Goal: Task Accomplishment & Management: Complete application form

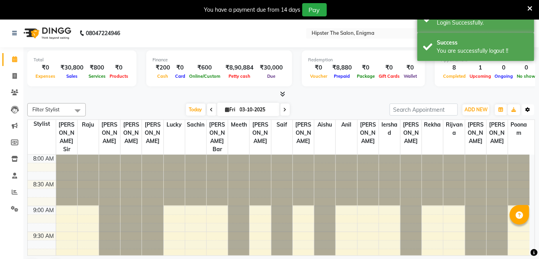
click at [526, 112] on button "Toggle Dropdown" at bounding box center [528, 109] width 12 height 11
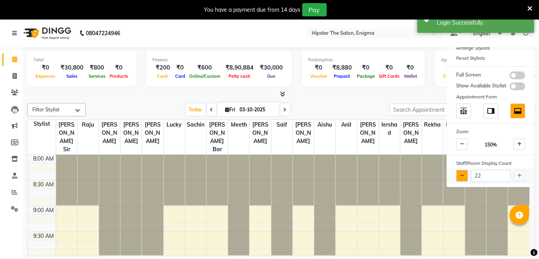
click at [457, 172] on button at bounding box center [462, 176] width 12 height 12
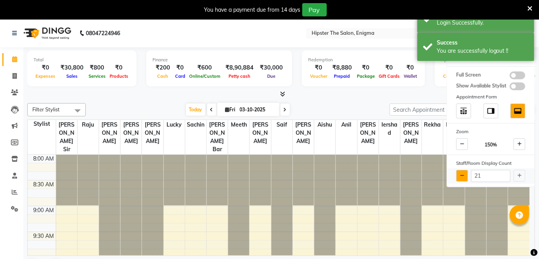
click at [457, 172] on button at bounding box center [462, 176] width 12 height 12
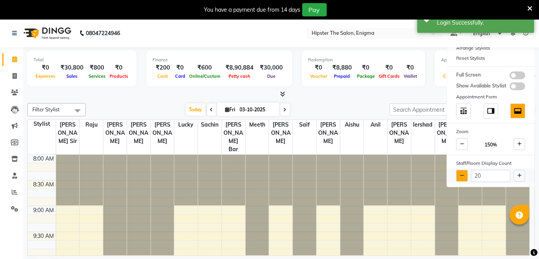
click at [457, 172] on button at bounding box center [462, 176] width 12 height 12
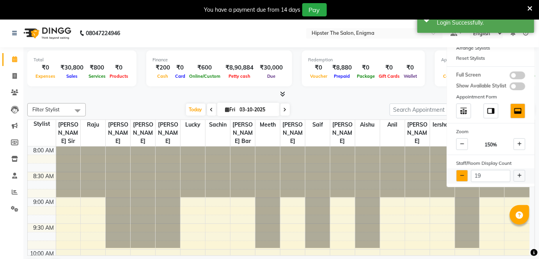
click at [457, 172] on button at bounding box center [462, 176] width 12 height 12
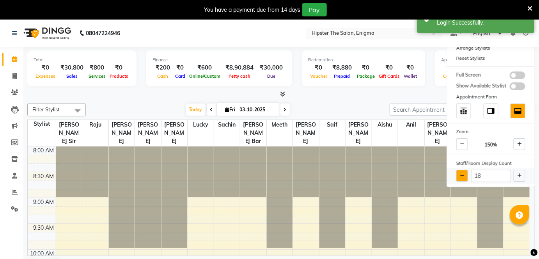
click at [457, 172] on button at bounding box center [462, 176] width 12 height 12
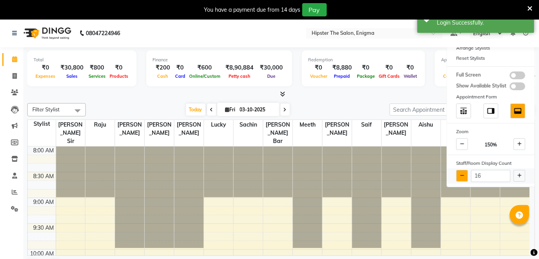
click at [457, 172] on button at bounding box center [462, 176] width 12 height 12
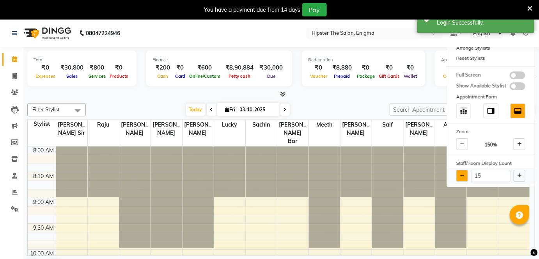
click at [457, 172] on button at bounding box center [462, 176] width 12 height 12
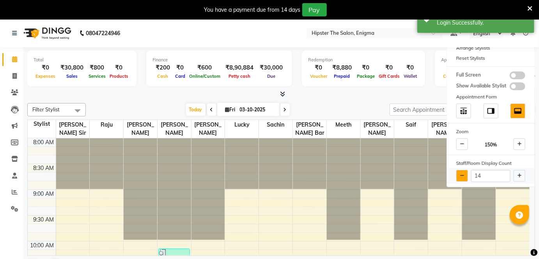
click at [457, 172] on button at bounding box center [462, 176] width 12 height 12
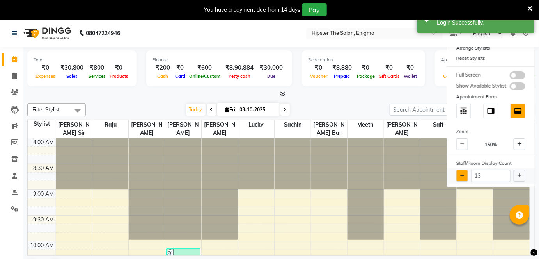
click at [457, 172] on button at bounding box center [462, 176] width 12 height 12
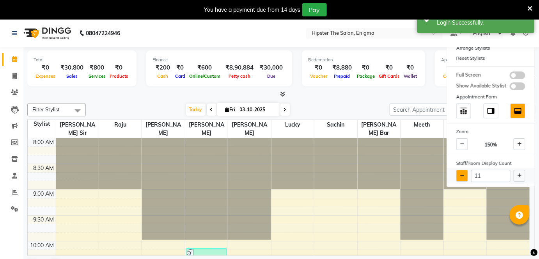
click at [457, 172] on button at bounding box center [462, 176] width 12 height 12
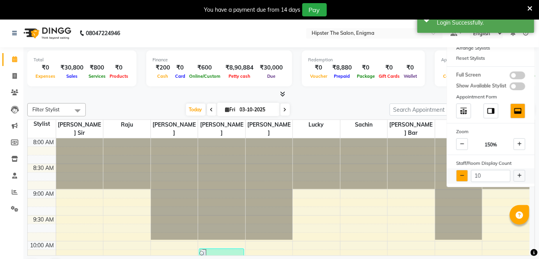
click at [457, 172] on button at bounding box center [462, 176] width 12 height 12
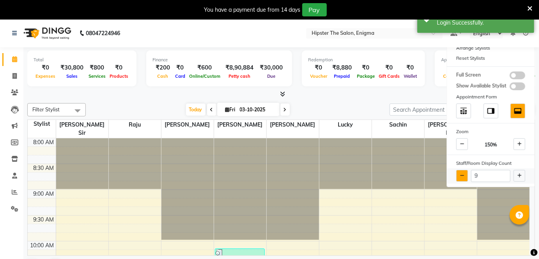
click at [457, 172] on button at bounding box center [462, 176] width 12 height 12
type input "8"
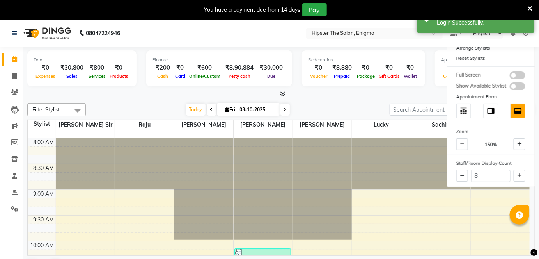
click at [360, 91] on div at bounding box center [281, 94] width 508 height 8
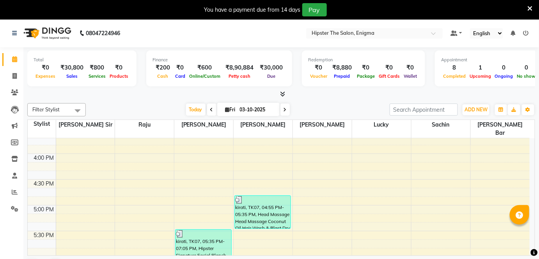
scroll to position [397, 0]
click at [12, 75] on icon at bounding box center [14, 76] width 4 height 6
select select "4468"
select select "service"
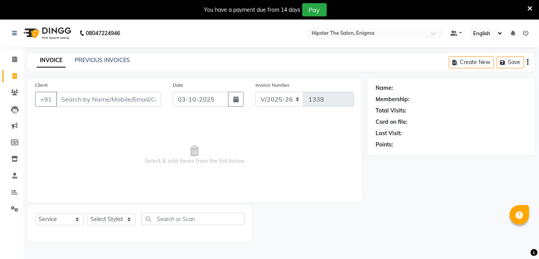
click at [71, 96] on input "Client" at bounding box center [108, 99] width 105 height 15
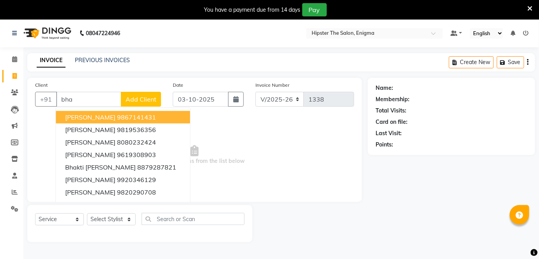
click at [91, 113] on span "[PERSON_NAME]" at bounding box center [90, 117] width 50 height 8
type input "9867141431"
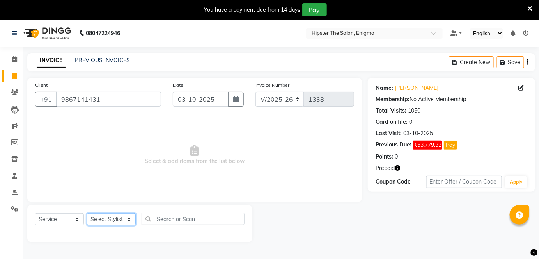
click at [111, 220] on select "Select Stylist [PERSON_NAME] [PERSON_NAME] [PERSON_NAME] [PERSON_NAME] poonam […" at bounding box center [111, 219] width 49 height 12
select select "27612"
click at [87, 213] on select "Select Stylist [PERSON_NAME] [PERSON_NAME] [PERSON_NAME] [PERSON_NAME] poonam […" at bounding box center [111, 219] width 49 height 12
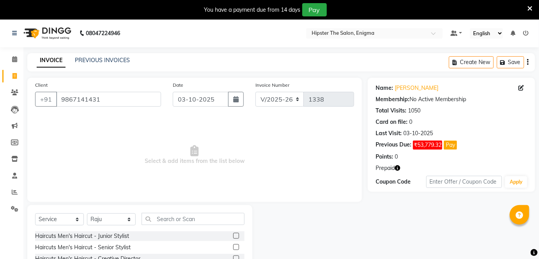
click at [233, 246] on label at bounding box center [236, 247] width 6 height 6
click at [233, 246] on input "checkbox" at bounding box center [235, 247] width 5 height 5
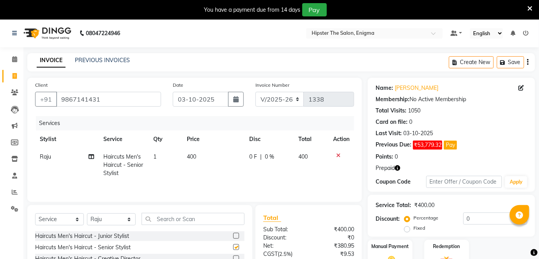
checkbox input "false"
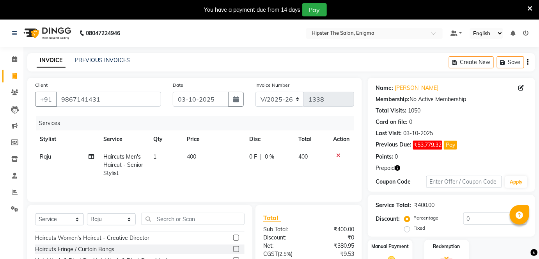
scroll to position [55, 0]
click at [172, 218] on input "text" at bounding box center [193, 219] width 103 height 12
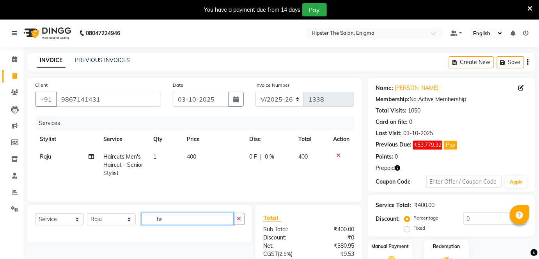
type input "h"
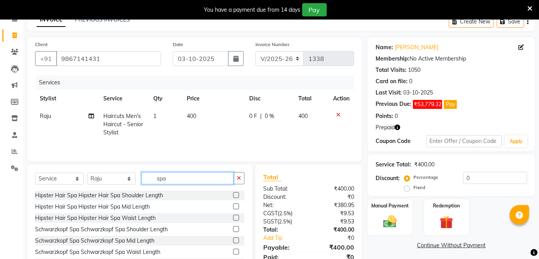
type input "spa"
click at [233, 193] on label at bounding box center [236, 195] width 6 height 6
click at [233, 193] on input "checkbox" at bounding box center [235, 195] width 5 height 5
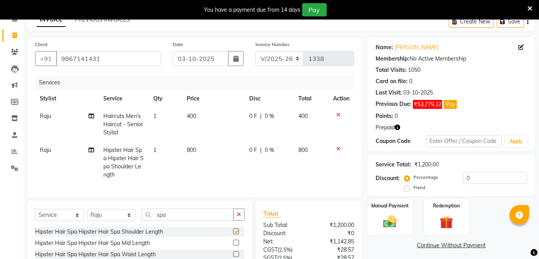
checkbox input "false"
click at [337, 148] on icon at bounding box center [338, 148] width 4 height 5
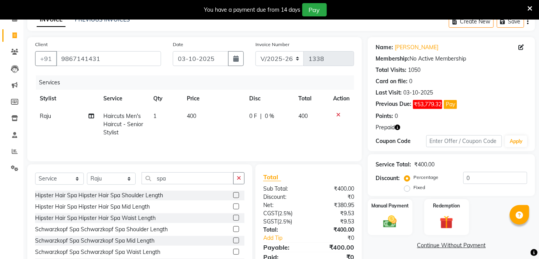
click at [233, 216] on label at bounding box center [236, 217] width 6 height 6
click at [233, 216] on input "checkbox" at bounding box center [235, 217] width 5 height 5
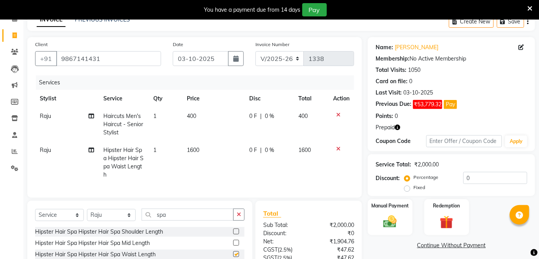
checkbox input "false"
click at [337, 146] on icon at bounding box center [338, 148] width 4 height 5
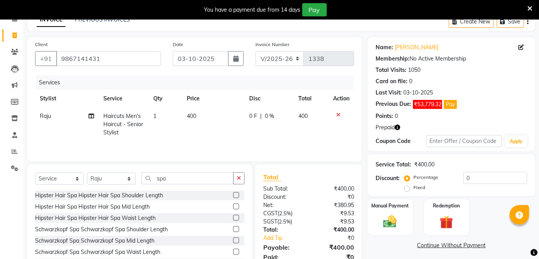
click at [233, 193] on label at bounding box center [236, 195] width 6 height 6
click at [233, 193] on input "checkbox" at bounding box center [235, 195] width 5 height 5
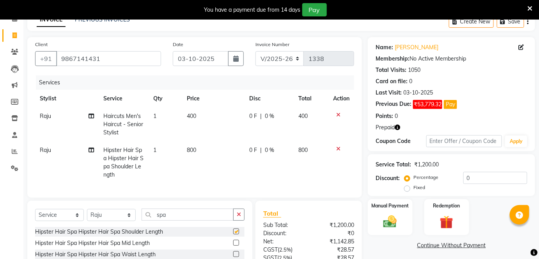
checkbox input "false"
click at [193, 147] on span "800" at bounding box center [191, 149] width 9 height 7
select select "27612"
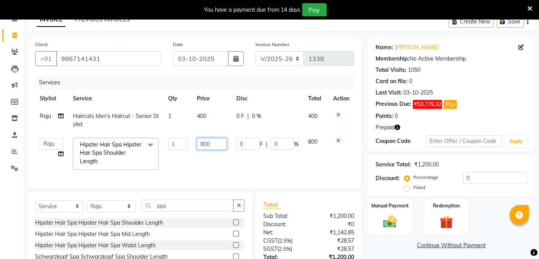
click at [213, 143] on input "800" at bounding box center [212, 144] width 30 height 12
type input "8"
type input "700"
click at [239, 156] on tr "[PERSON_NAME] [PERSON_NAME] [PERSON_NAME] [PERSON_NAME] Lucky [PERSON_NAME] poo…" at bounding box center [194, 153] width 319 height 41
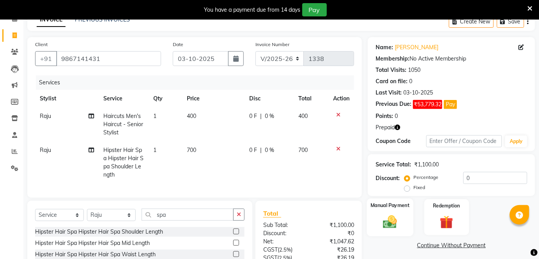
click at [391, 220] on img at bounding box center [390, 221] width 23 height 16
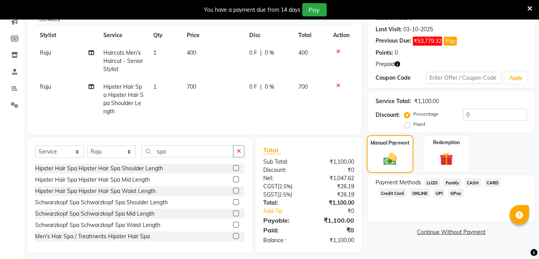
scroll to position [106, 0]
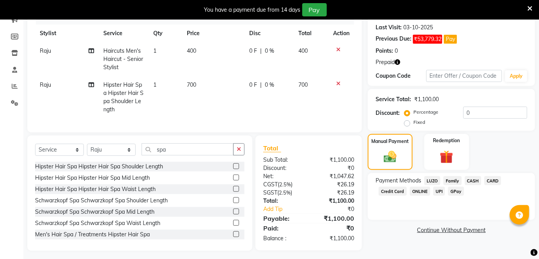
click at [472, 180] on span "CASH" at bounding box center [473, 180] width 17 height 9
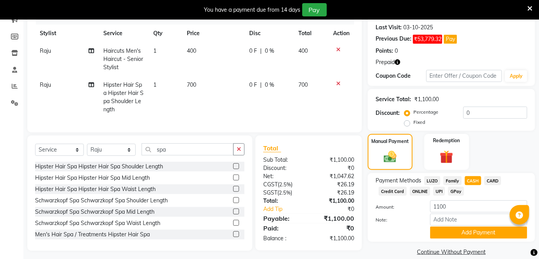
scroll to position [116, 0]
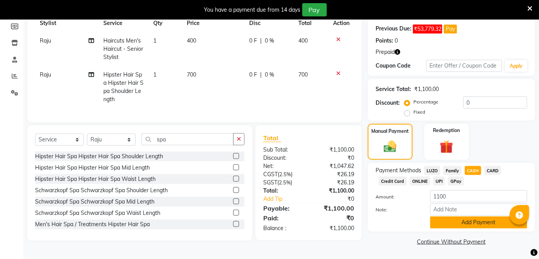
click at [459, 222] on button "Add Payment" at bounding box center [478, 222] width 97 height 12
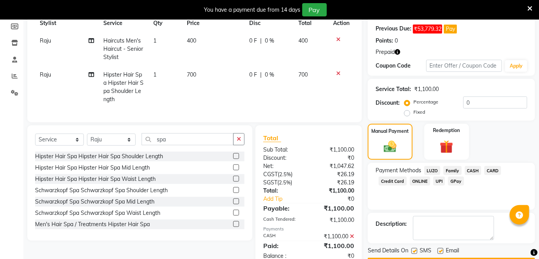
scroll to position [141, 0]
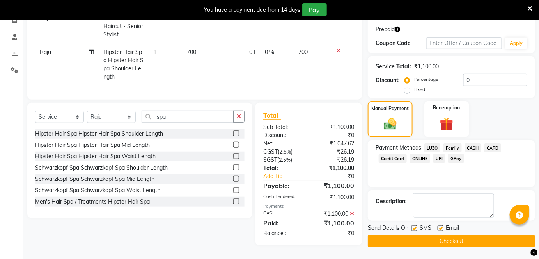
click at [439, 227] on label at bounding box center [441, 228] width 6 height 6
click at [439, 227] on input "checkbox" at bounding box center [440, 228] width 5 height 5
checkbox input "false"
click at [413, 225] on label at bounding box center [414, 228] width 6 height 6
click at [413, 226] on input "checkbox" at bounding box center [413, 228] width 5 height 5
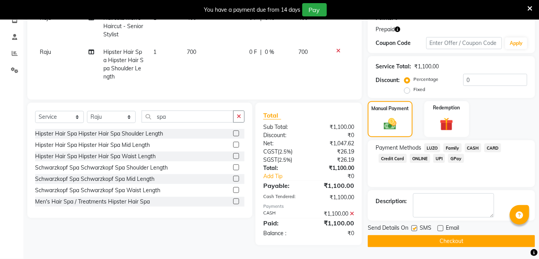
checkbox input "false"
click at [416, 236] on button "Checkout" at bounding box center [451, 241] width 167 height 12
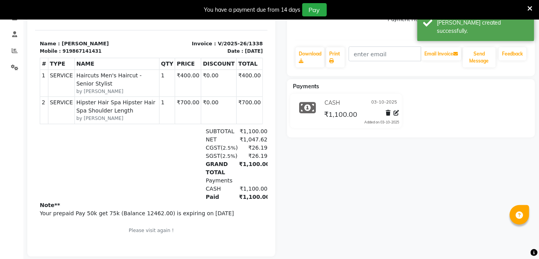
scroll to position [19, 0]
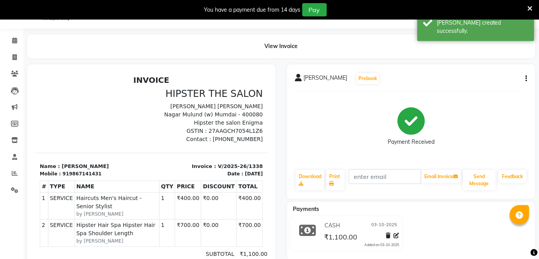
select select "4468"
select select "service"
